Goal: Information Seeking & Learning: Learn about a topic

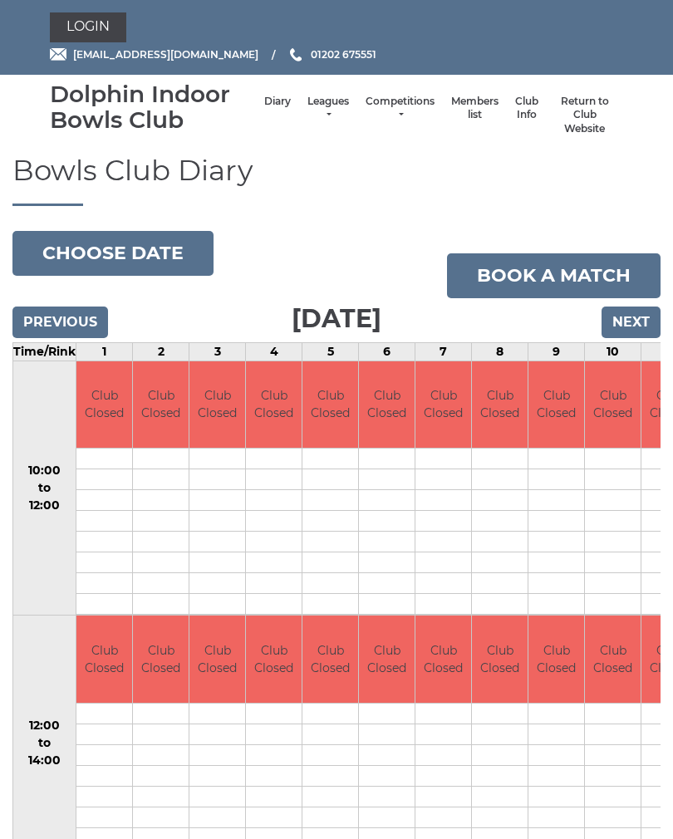
click at [70, 323] on input "Previous" at bounding box center [60, 323] width 96 height 32
click at [101, 258] on button "Choose date" at bounding box center [112, 253] width 201 height 45
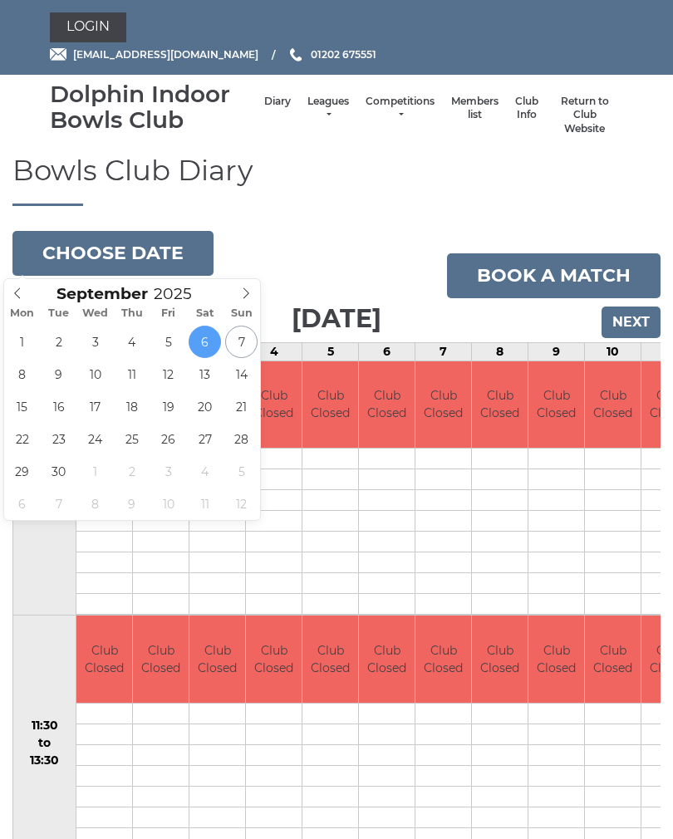
type input "2025-09-02"
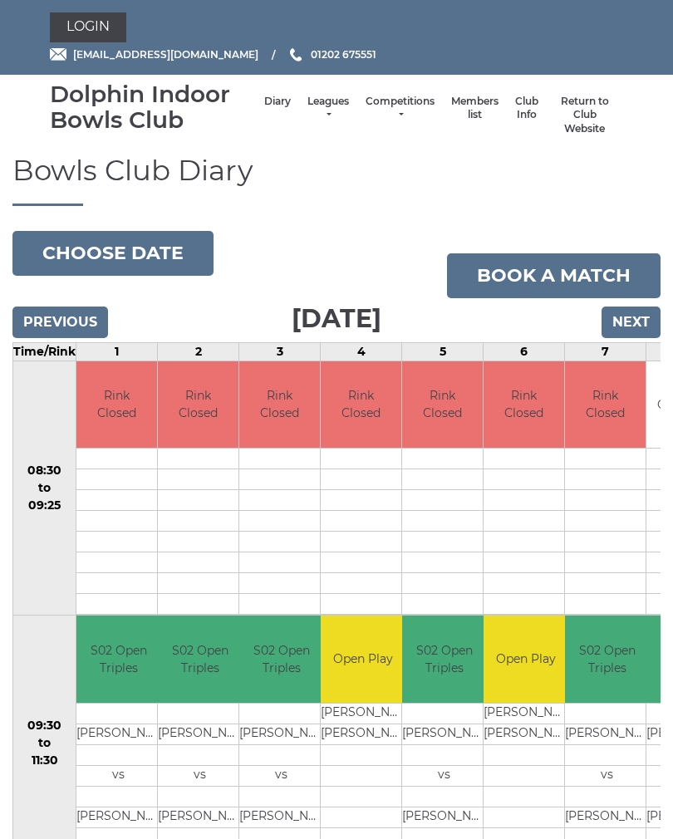
click at [319, 112] on link "Leagues" at bounding box center [328, 108] width 42 height 27
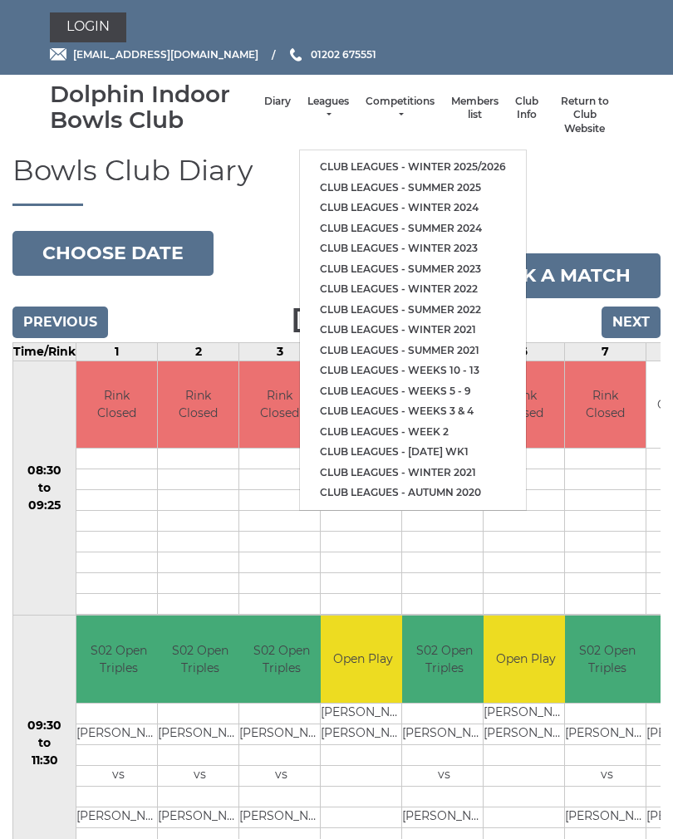
click at [466, 161] on link "Club leagues - Winter 2025/2026" at bounding box center [413, 167] width 226 height 21
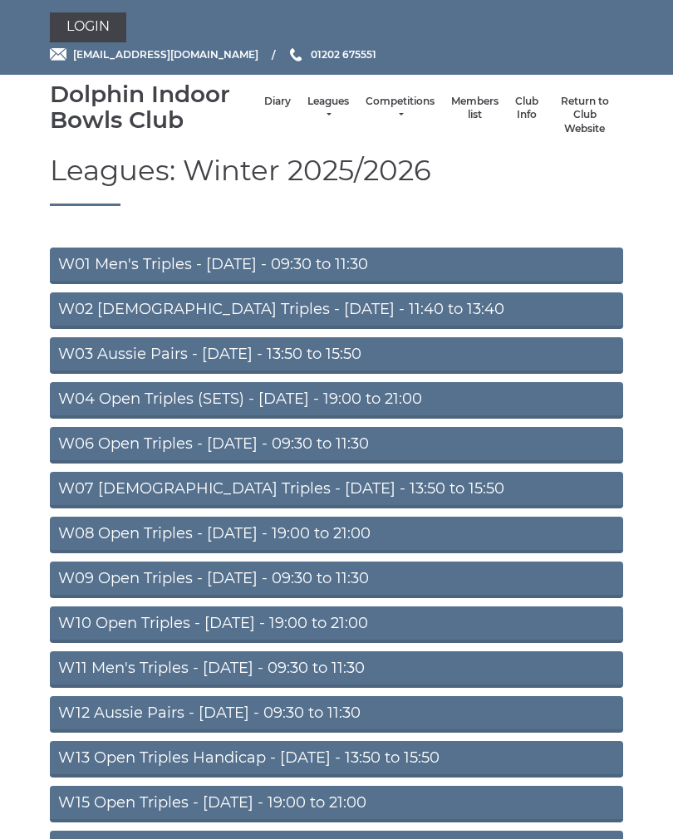
click at [316, 118] on link "Leagues" at bounding box center [328, 108] width 42 height 27
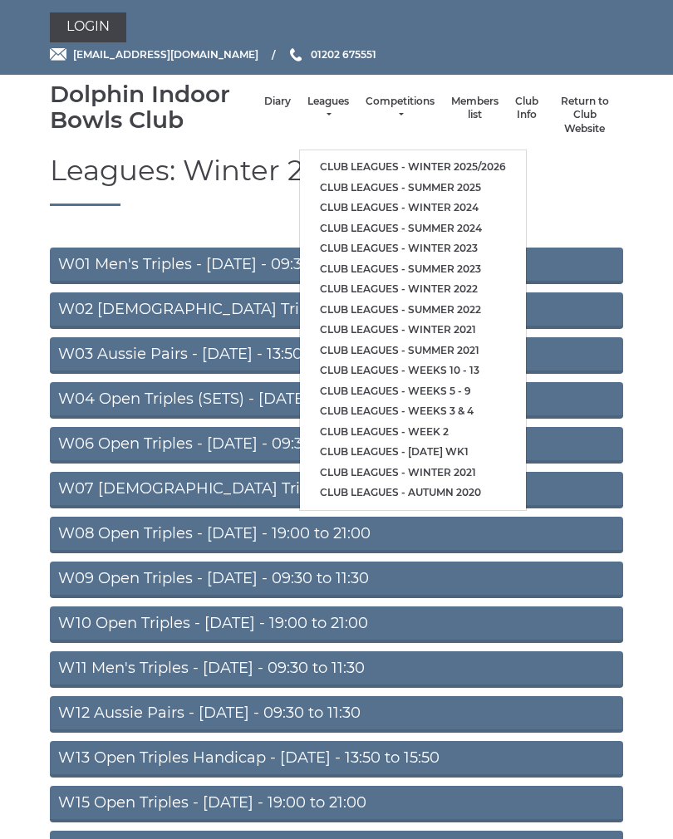
click at [318, 107] on link "Leagues" at bounding box center [328, 108] width 42 height 27
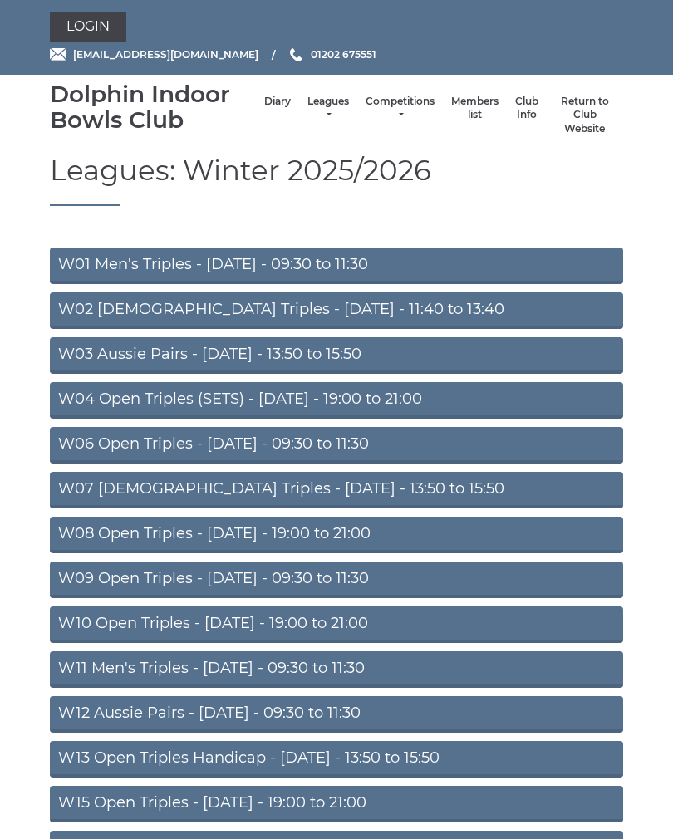
click at [315, 105] on link "Leagues" at bounding box center [328, 108] width 42 height 27
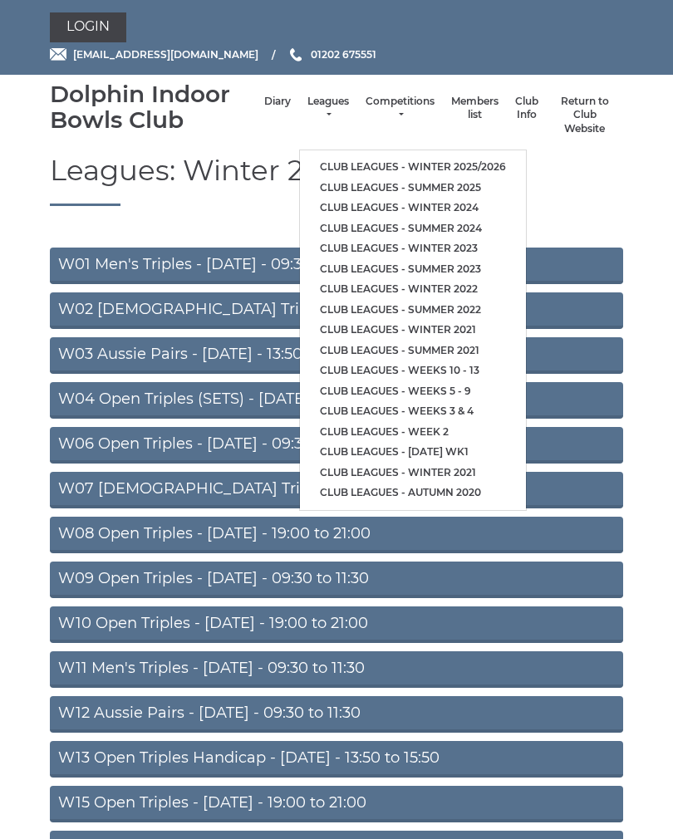
click at [446, 179] on link "Club leagues - Summer 2025" at bounding box center [413, 188] width 226 height 21
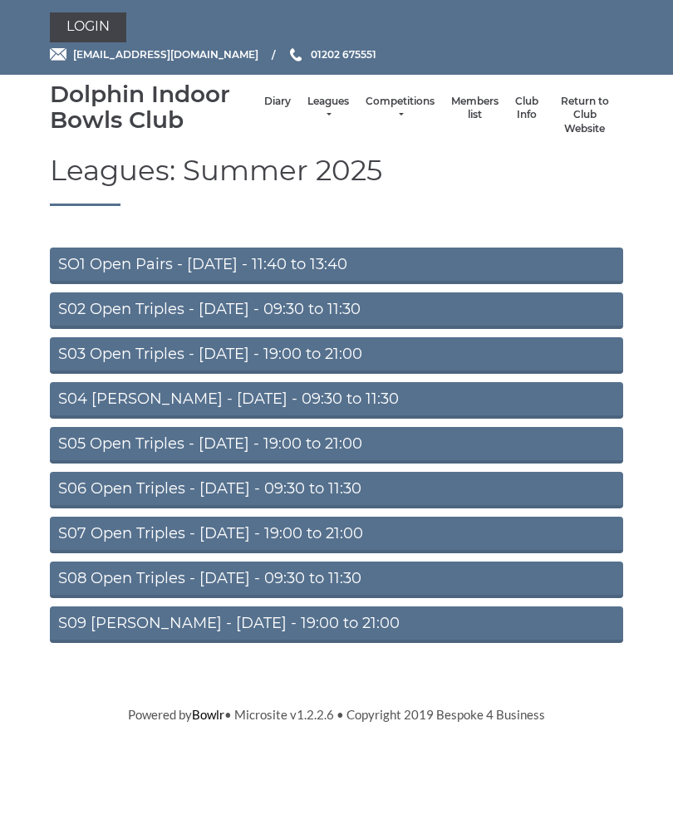
click at [344, 357] on link "S03 Open Triples - [DATE] - 19:00 to 21:00" at bounding box center [336, 355] width 573 height 37
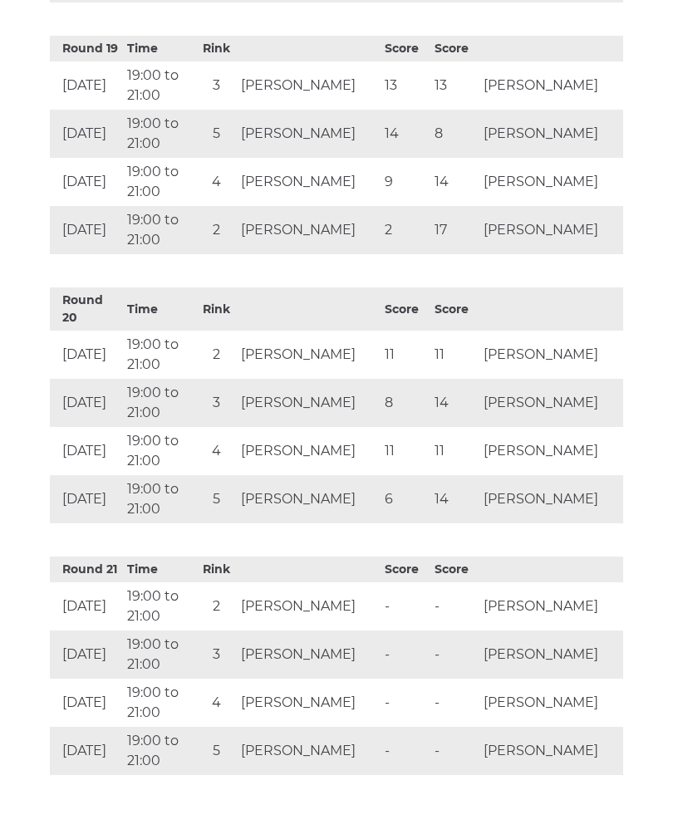
scroll to position [5292, 0]
